Goal: Find specific page/section: Find specific page/section

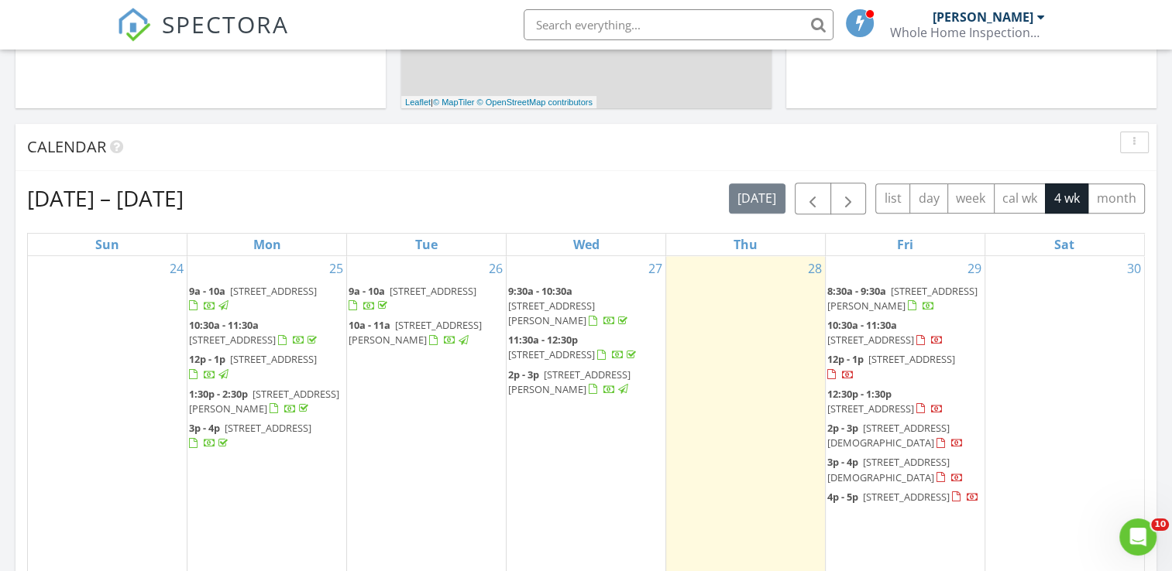
scroll to position [589, 0]
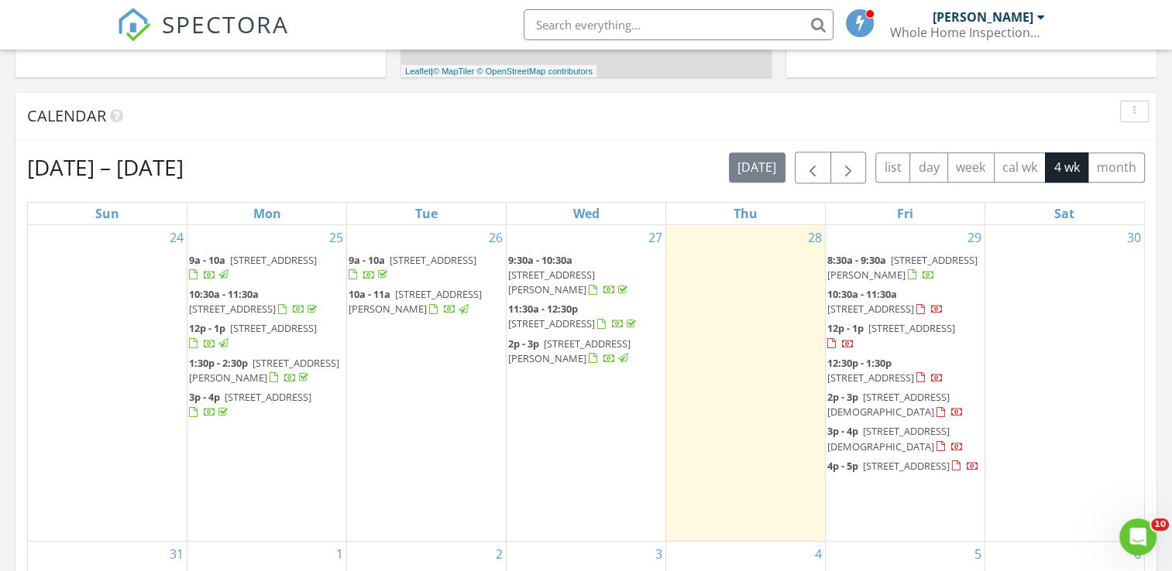
click at [901, 385] on span "5955 SW 98th Street Rd, Ocala 34476" at bounding box center [870, 378] width 87 height 14
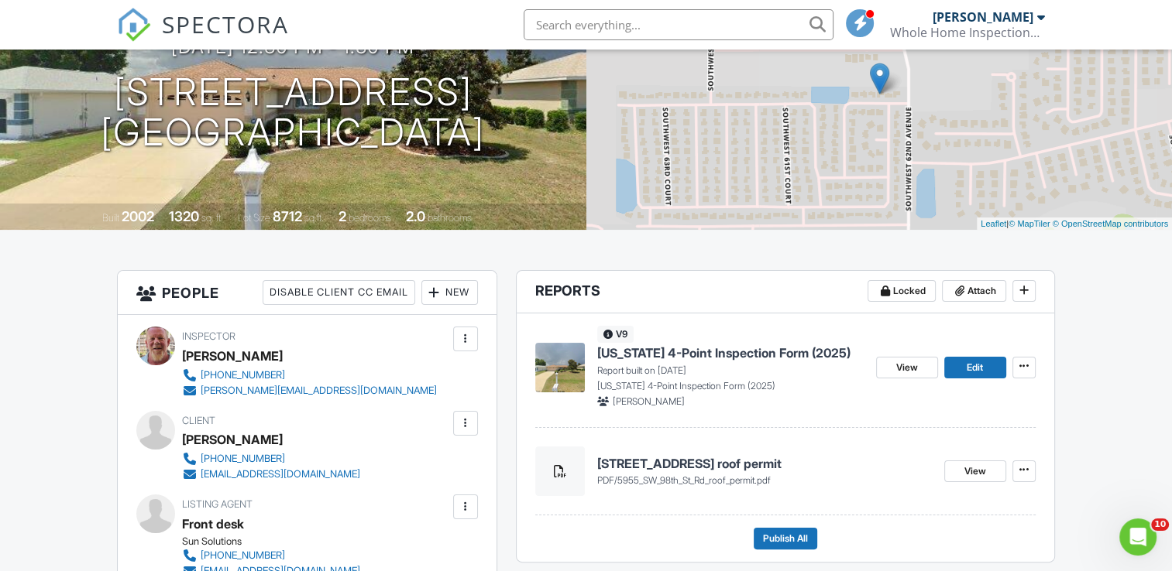
scroll to position [186, 0]
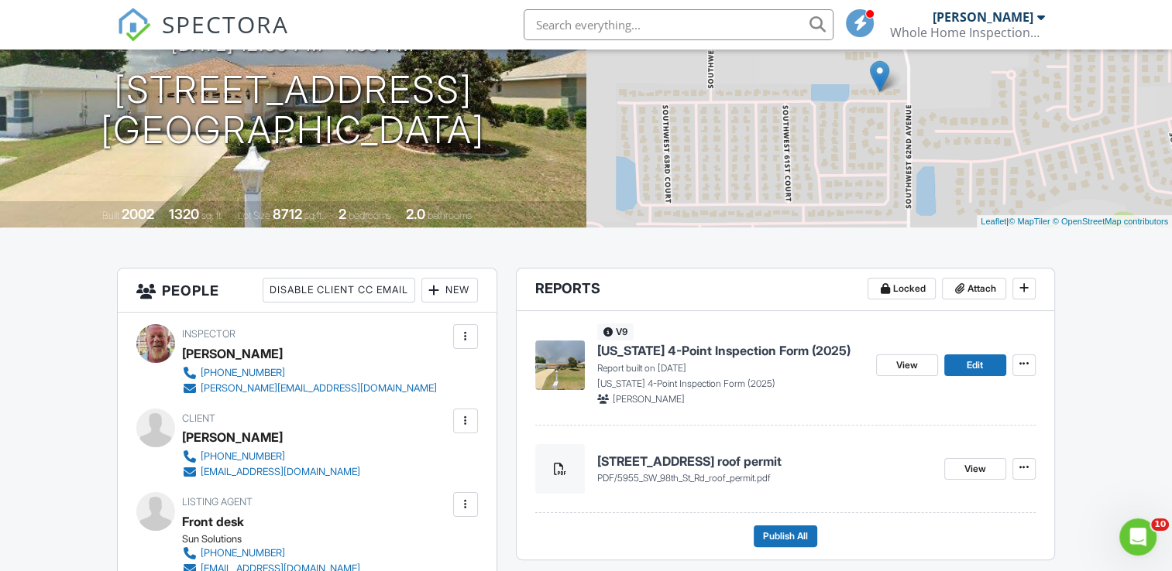
click at [699, 463] on h4 "[STREET_ADDRESS] roof permit" at bounding box center [764, 461] width 335 height 17
